Goal: Navigation & Orientation: Find specific page/section

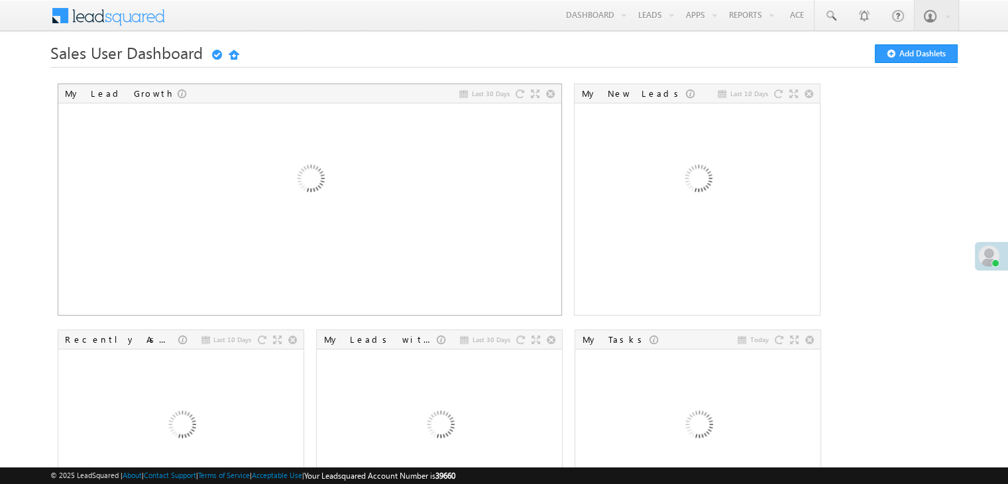
click at [0, 0] on link "Reports Home" at bounding box center [0, 0] width 0 height 0
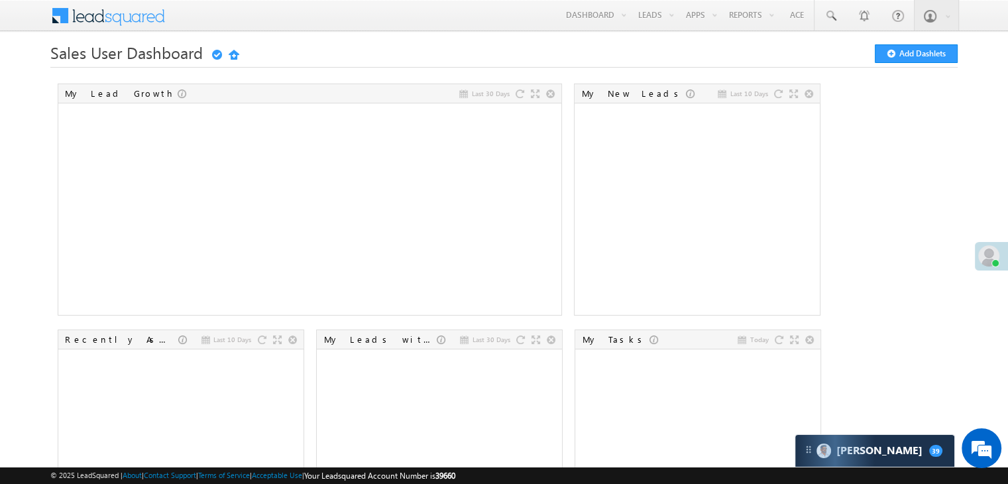
click at [0, 0] on link "Smart Views" at bounding box center [0, 0] width 0 height 0
